Goal: Entertainment & Leisure: Browse casually

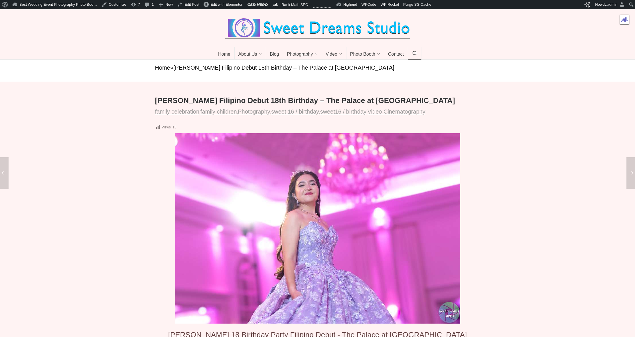
scroll to position [116, 0]
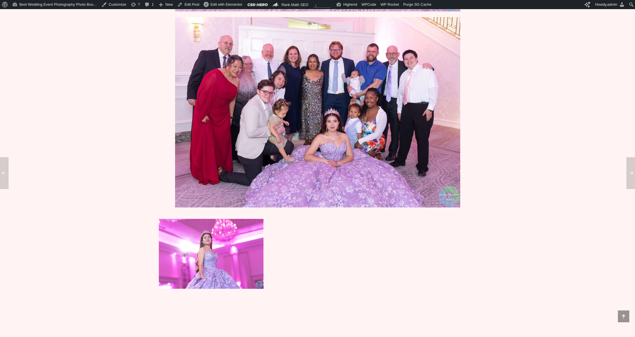
scroll to position [3284, 0]
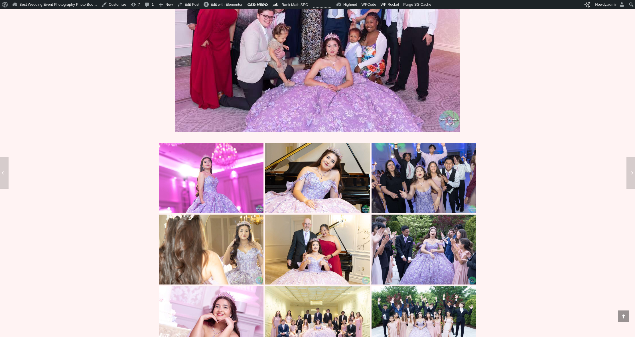
click at [306, 254] on img at bounding box center [317, 249] width 105 height 70
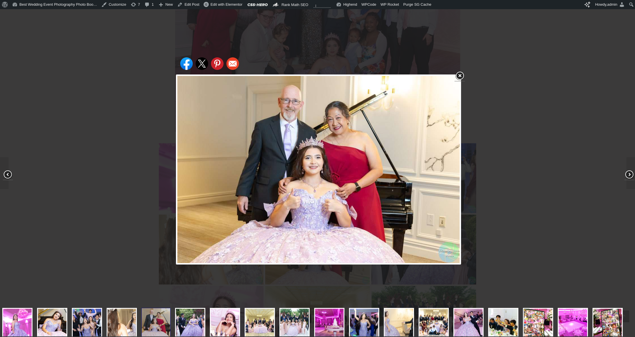
click at [102, 107] on div "Share on Facebook Share on Twitter Share on Pinterest Share on Email" at bounding box center [318, 169] width 637 height 339
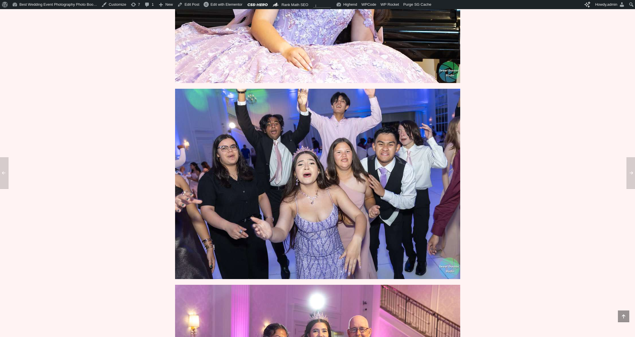
scroll to position [1655, 0]
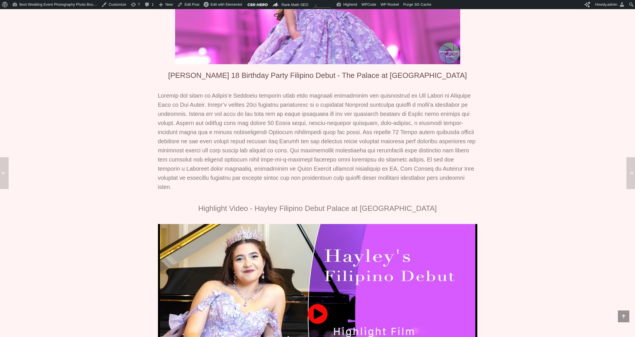
scroll to position [235, 0]
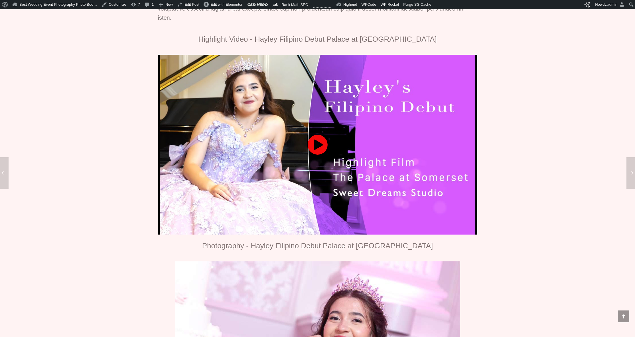
scroll to position [508, 0]
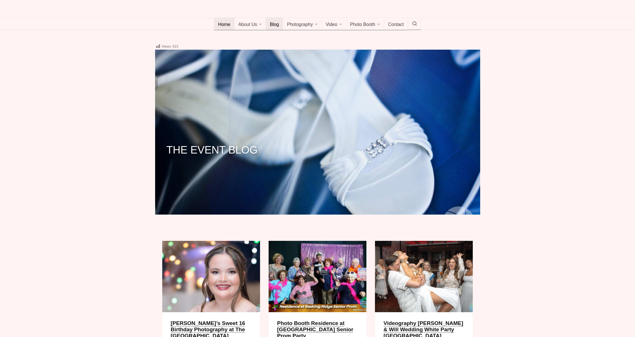
click at [227, 28] on span "Home" at bounding box center [224, 25] width 12 height 6
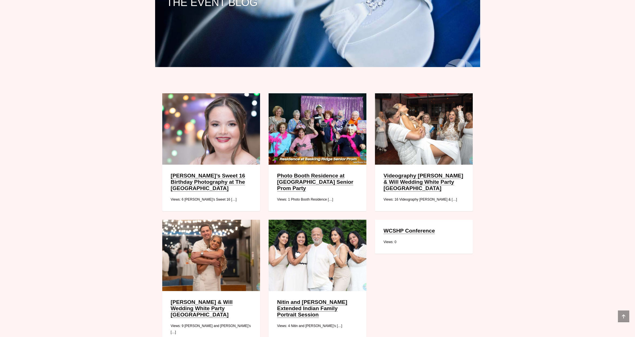
scroll to position [189, 0]
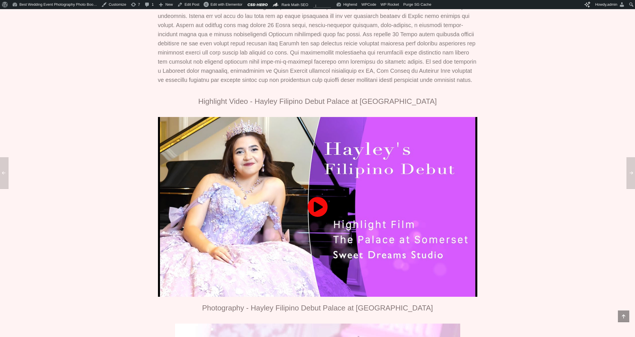
scroll to position [360, 0]
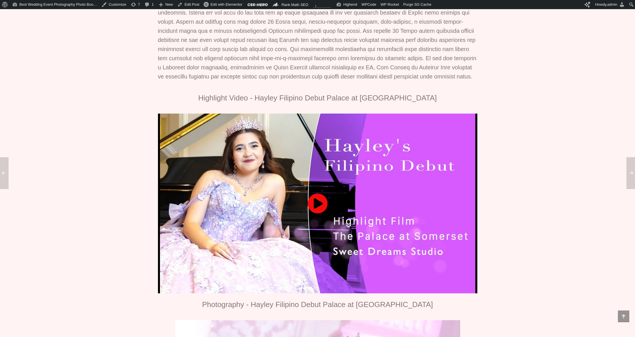
click at [303, 227] on div at bounding box center [317, 203] width 319 height 180
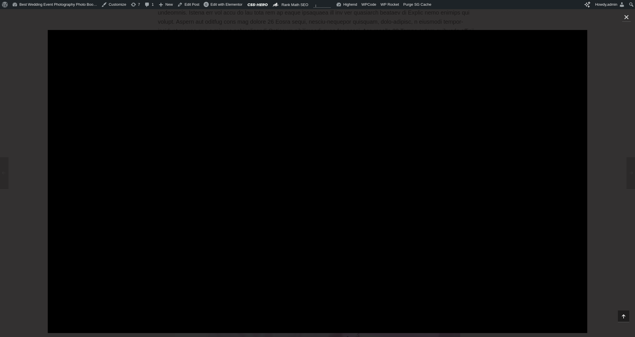
scroll to position [367, 0]
click at [34, 177] on div at bounding box center [317, 173] width 635 height 286
click at [626, 16] on icon "Close (Esc)" at bounding box center [626, 17] width 6 height 6
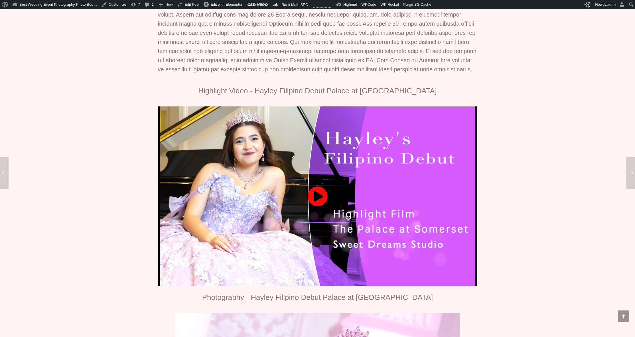
scroll to position [170, 0]
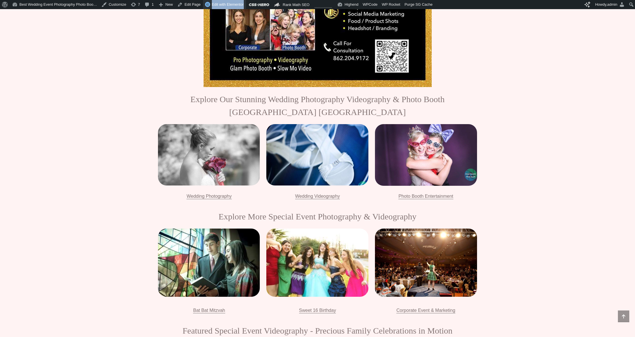
scroll to position [847, 0]
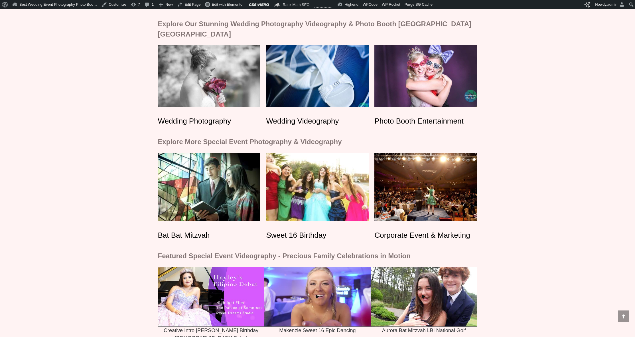
scroll to position [834, 0]
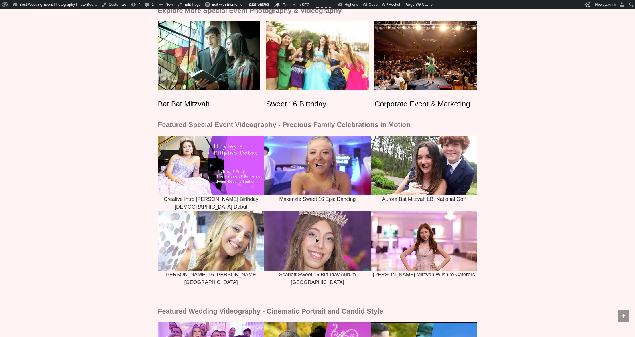
click at [209, 164] on icon at bounding box center [211, 165] width 106 height 3
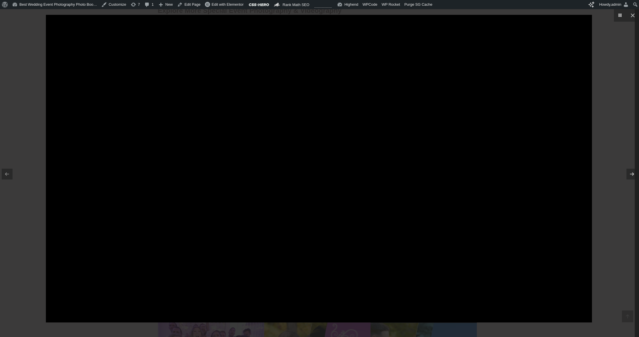
click at [38, 82] on div at bounding box center [319, 168] width 639 height 337
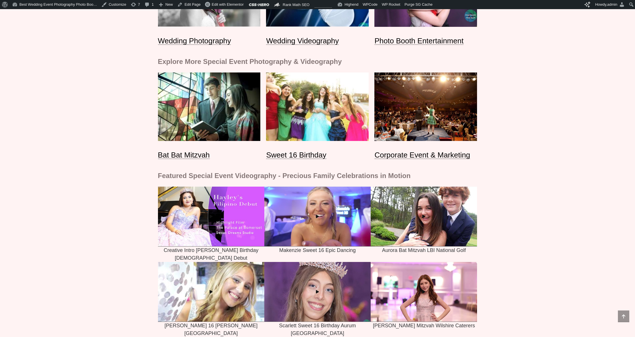
scroll to position [808, 0]
